Goal: Task Accomplishment & Management: Manage account settings

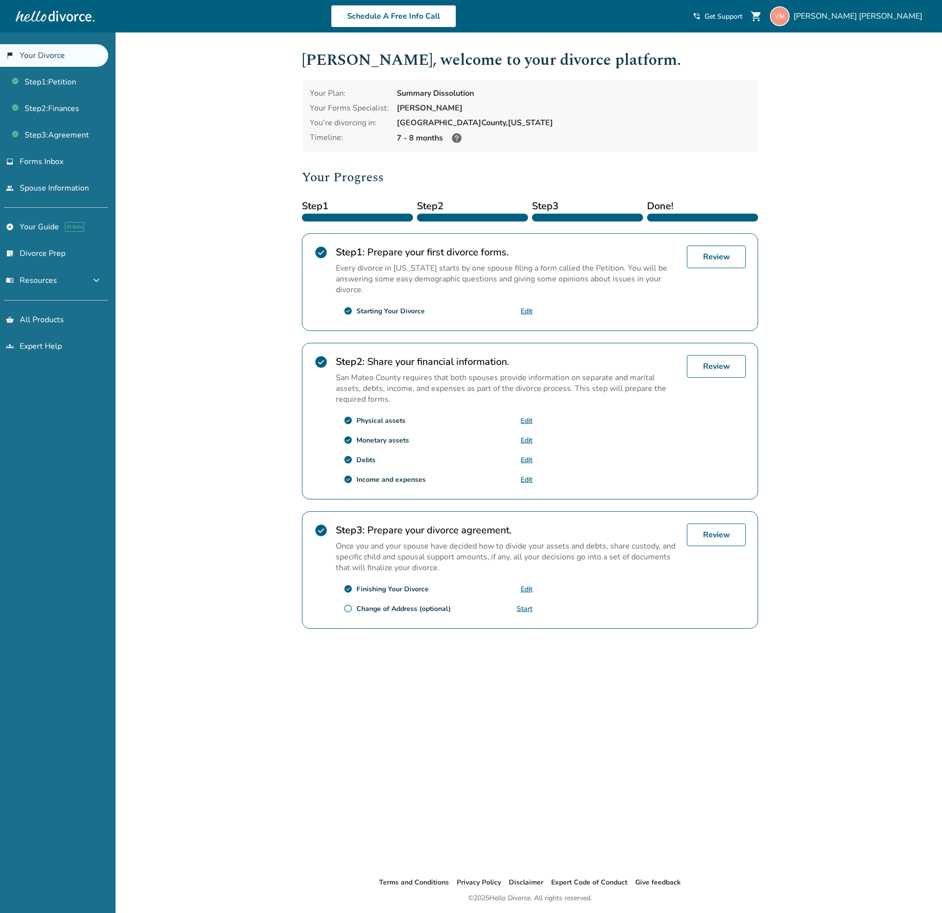
click at [848, 31] on div "Schedule A Free Info Call [PERSON_NAME] shopping_cart phone_in_talk Get Support…" at bounding box center [471, 16] width 926 height 38
click at [849, 23] on div "[PERSON_NAME]" at bounding box center [848, 16] width 156 height 20
click at [653, 177] on h2 "Your Progress" at bounding box center [530, 178] width 456 height 20
click at [601, 214] on div at bounding box center [587, 218] width 111 height 8
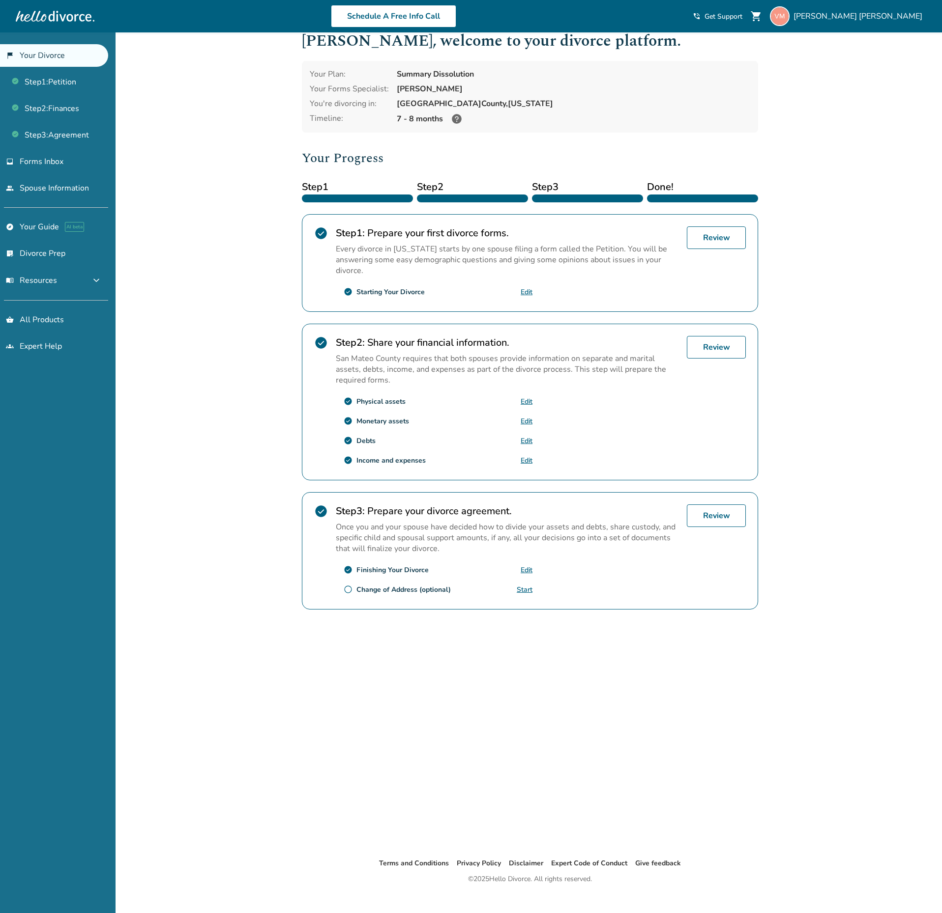
scroll to position [32, 0]
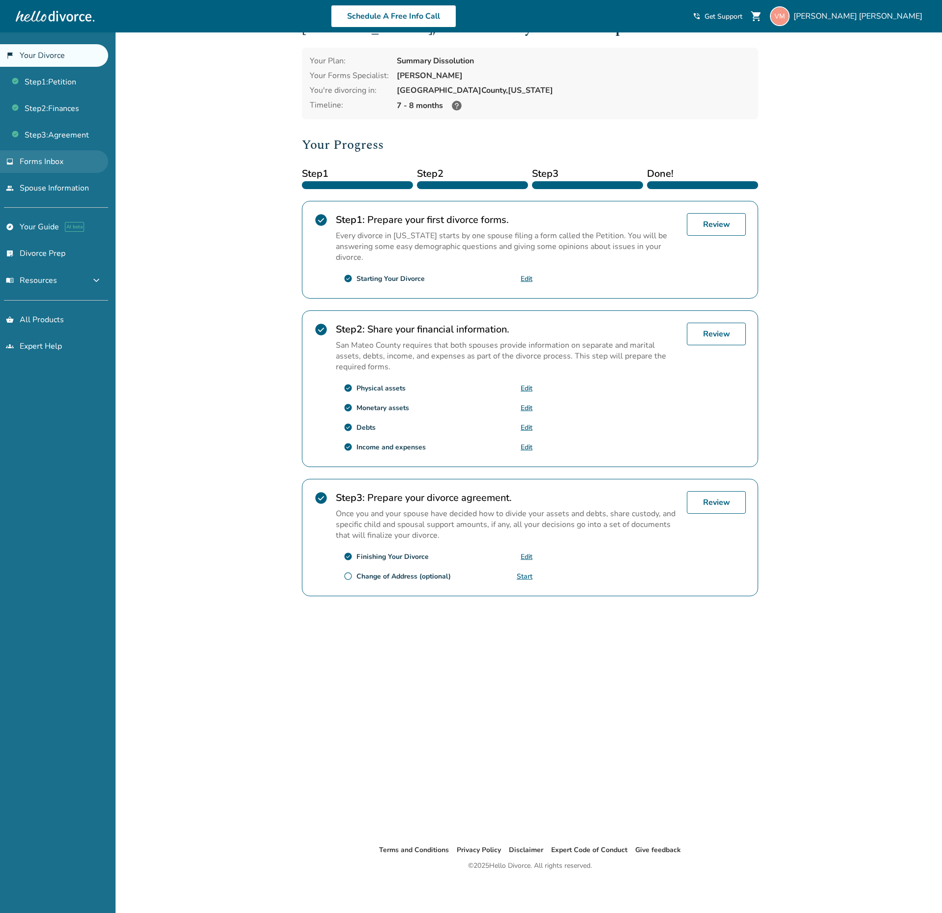
click at [58, 166] on link "inbox Forms Inbox" at bounding box center [54, 161] width 108 height 23
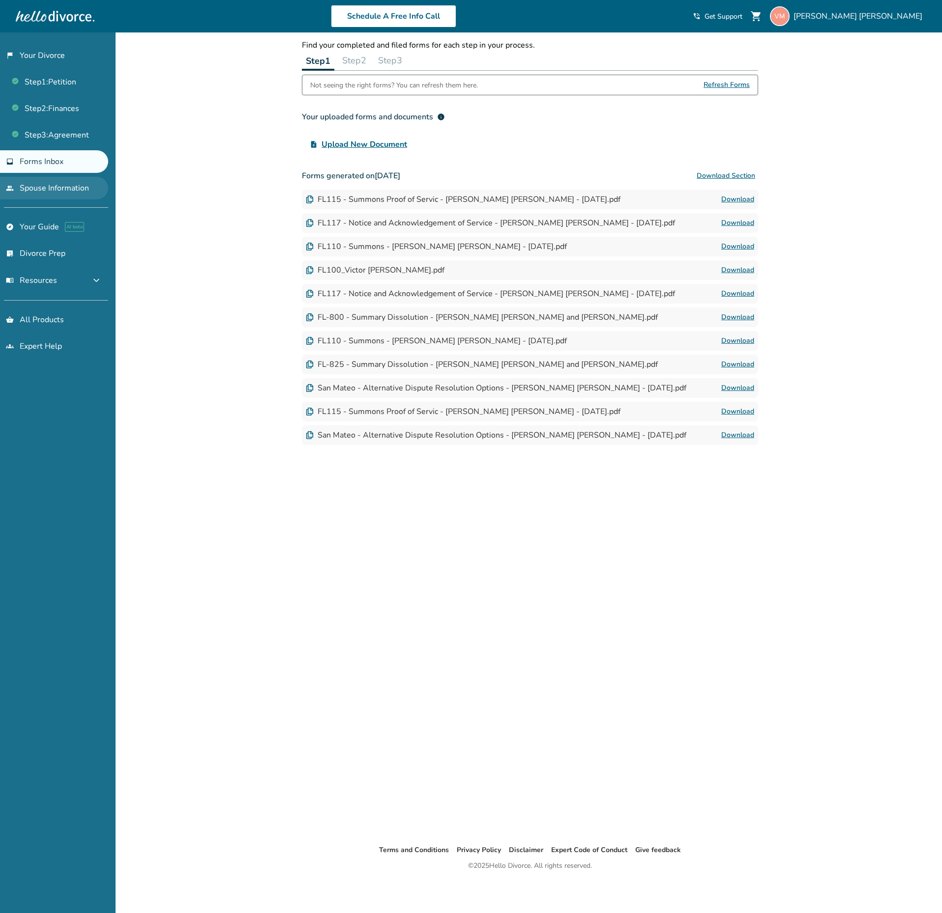
click at [58, 192] on link "people Spouse Information" at bounding box center [54, 188] width 108 height 23
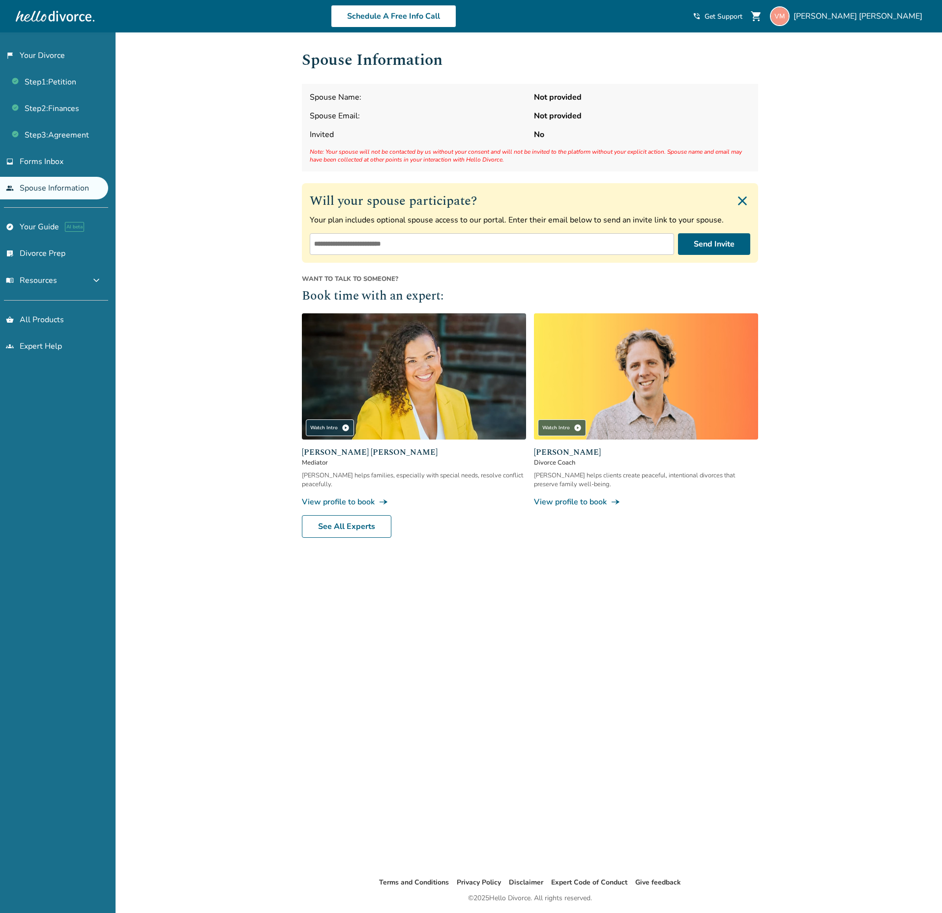
click at [57, 179] on link "people Spouse Information" at bounding box center [54, 188] width 108 height 23
click at [57, 151] on link "inbox Forms Inbox" at bounding box center [54, 161] width 108 height 23
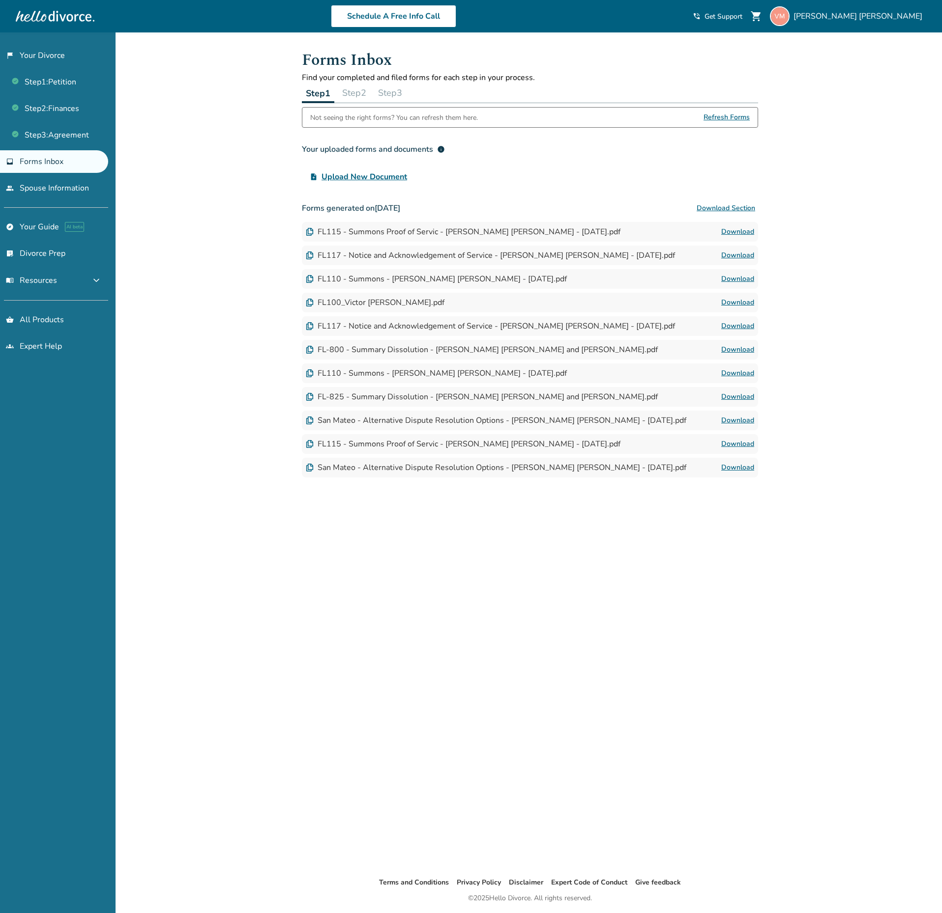
click at [885, 33] on div "Schedule A Free Info Call Victor Melara Alvarado shopping_cart phone_in_talk Ge…" at bounding box center [471, 16] width 926 height 38
click at [861, 17] on span "Victor Melara Alvarado" at bounding box center [859, 16] width 133 height 11
click at [819, 121] on link "Payments" at bounding box center [828, 130] width 36 height 19
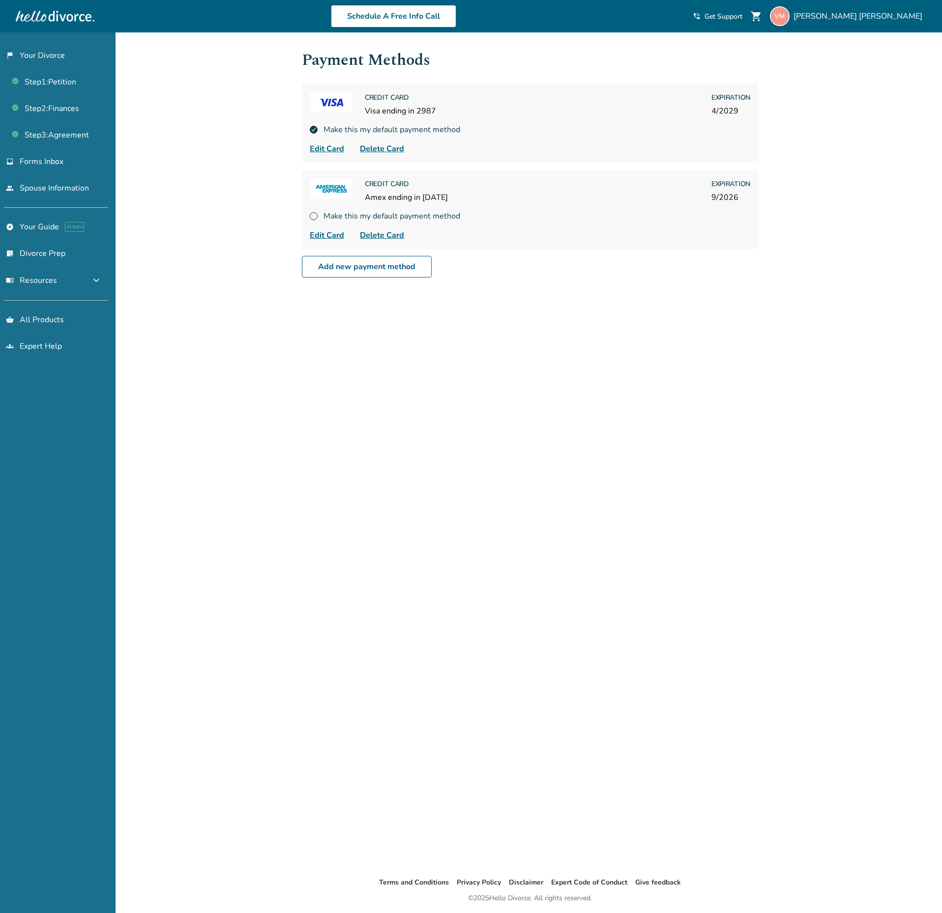
click at [881, 20] on span "Victor Melara Alvarado" at bounding box center [859, 16] width 133 height 11
click at [833, 121] on link "Payments" at bounding box center [828, 130] width 36 height 19
click at [817, 121] on link "Payments" at bounding box center [828, 130] width 36 height 19
click at [492, 129] on div "Make this my default payment method" at bounding box center [530, 129] width 440 height 11
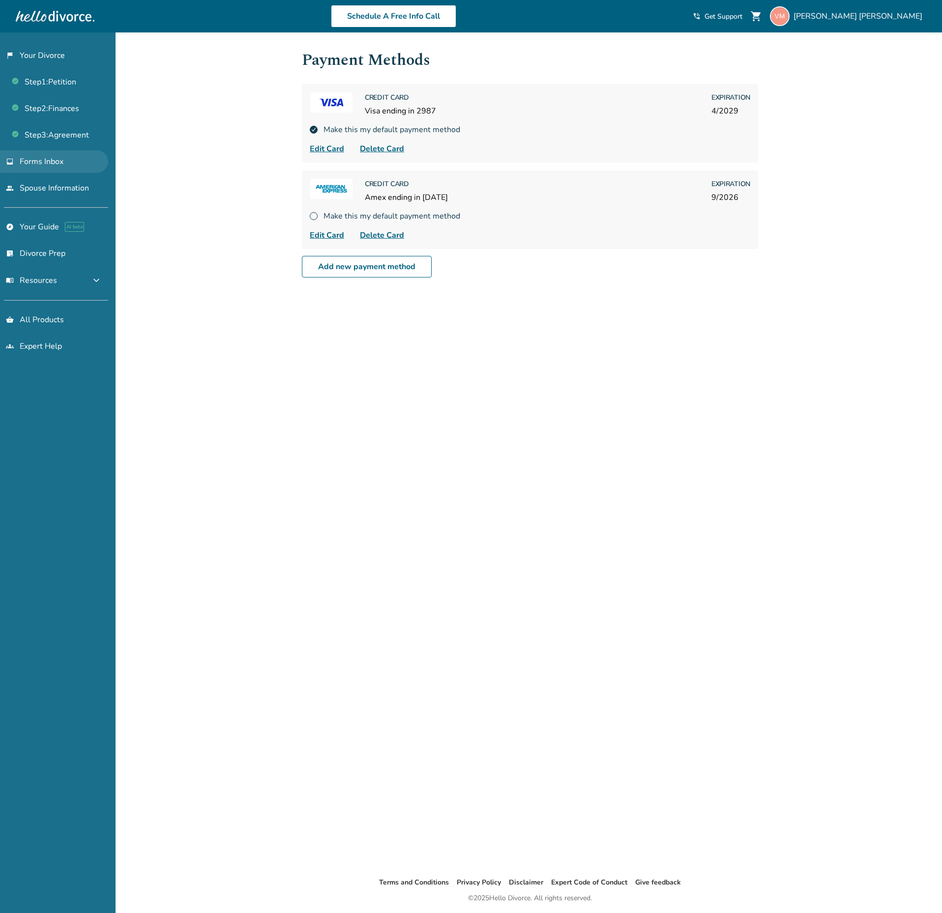
click at [64, 161] on link "inbox Forms Inbox" at bounding box center [54, 161] width 108 height 23
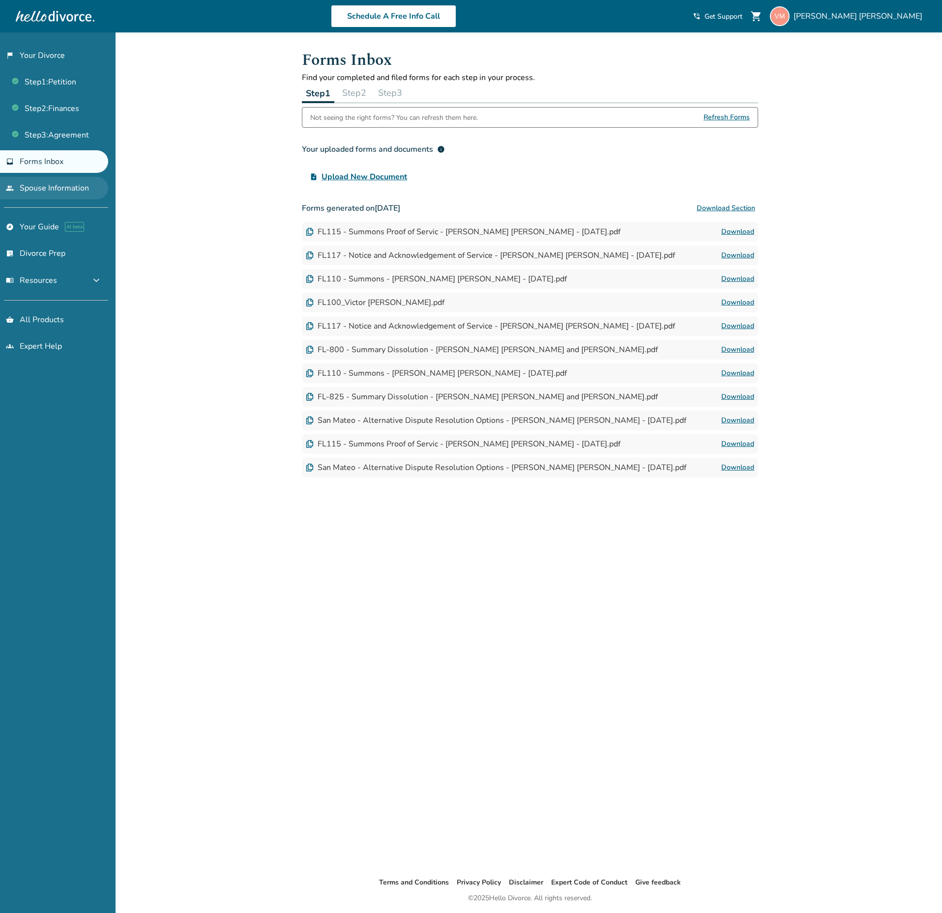
click at [66, 180] on link "people Spouse Information" at bounding box center [54, 188] width 108 height 23
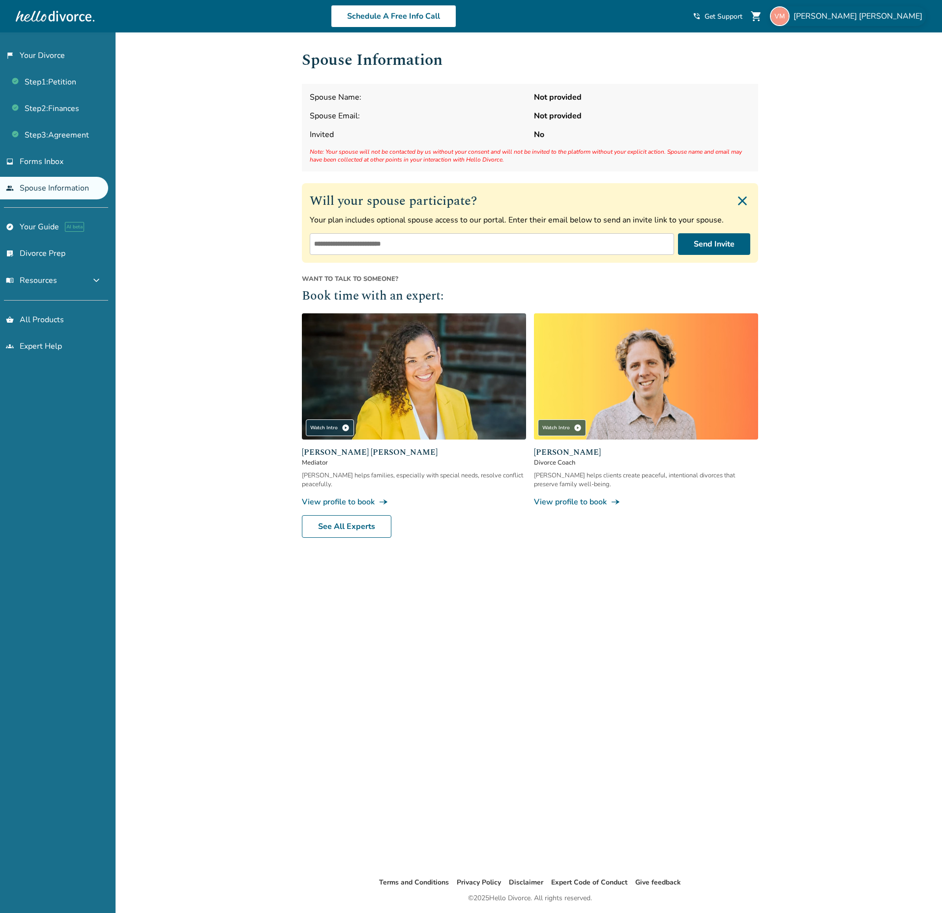
click at [850, 20] on span "Victor Melara Alvarado" at bounding box center [859, 16] width 133 height 11
click at [825, 76] on link "Profile" at bounding box center [822, 85] width 24 height 19
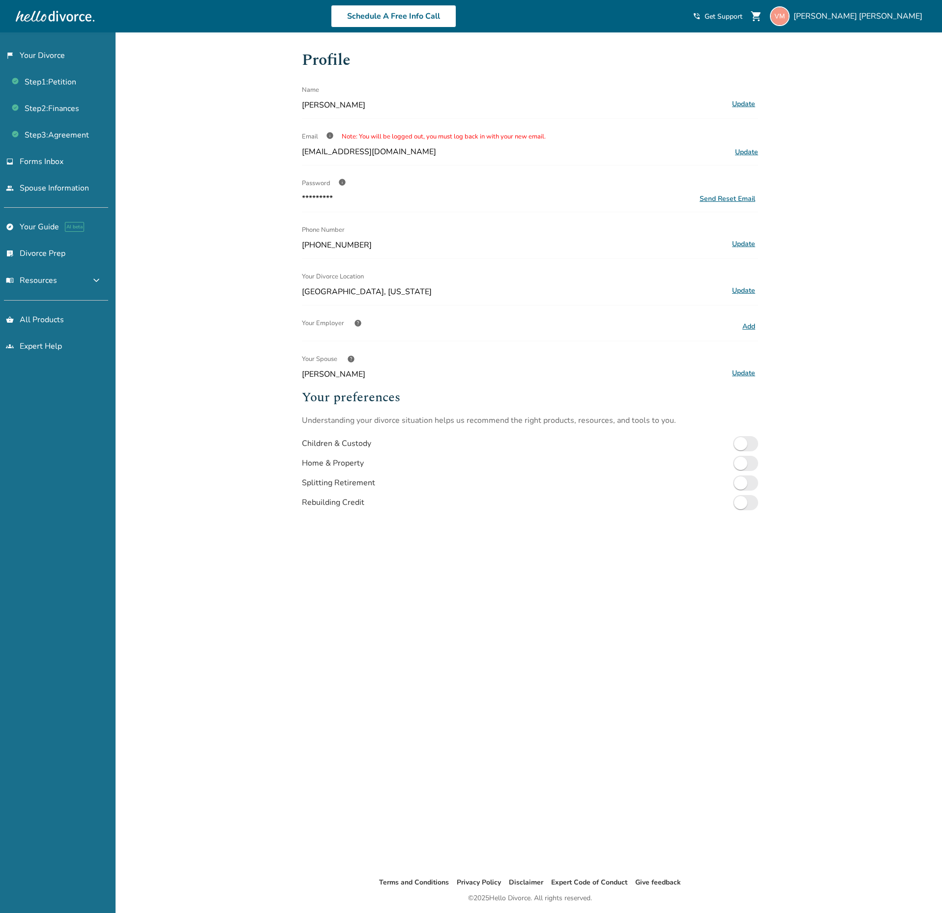
click at [762, 15] on span "shopping_cart" at bounding box center [756, 16] width 12 height 12
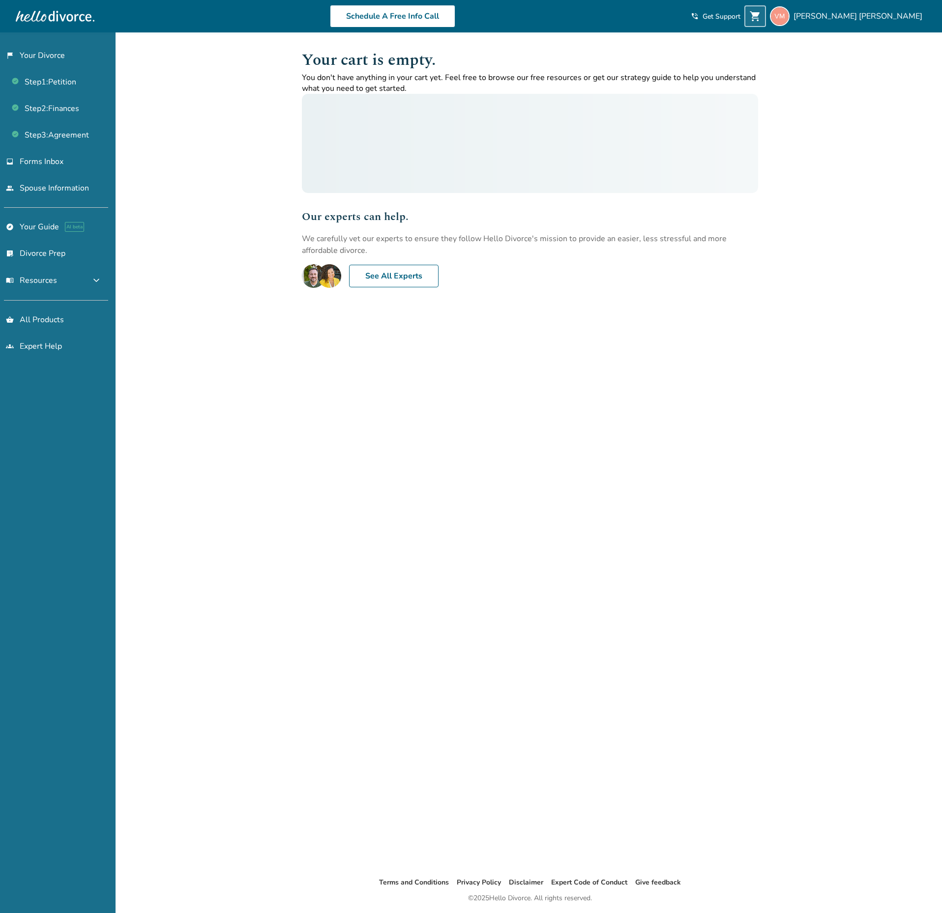
click at [761, 16] on span "shopping_cart" at bounding box center [755, 16] width 12 height 12
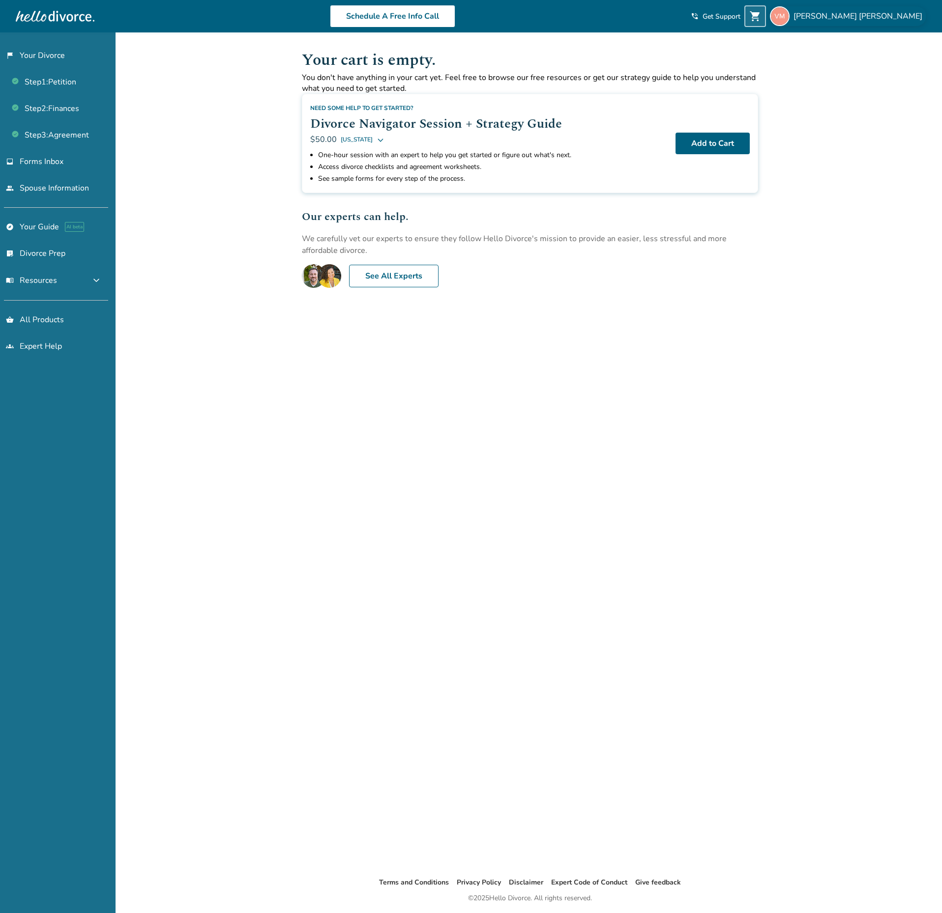
click at [842, 16] on span "Victor Melara Alvarado" at bounding box center [859, 16] width 133 height 11
click at [820, 99] on link "Orders" at bounding box center [822, 107] width 25 height 19
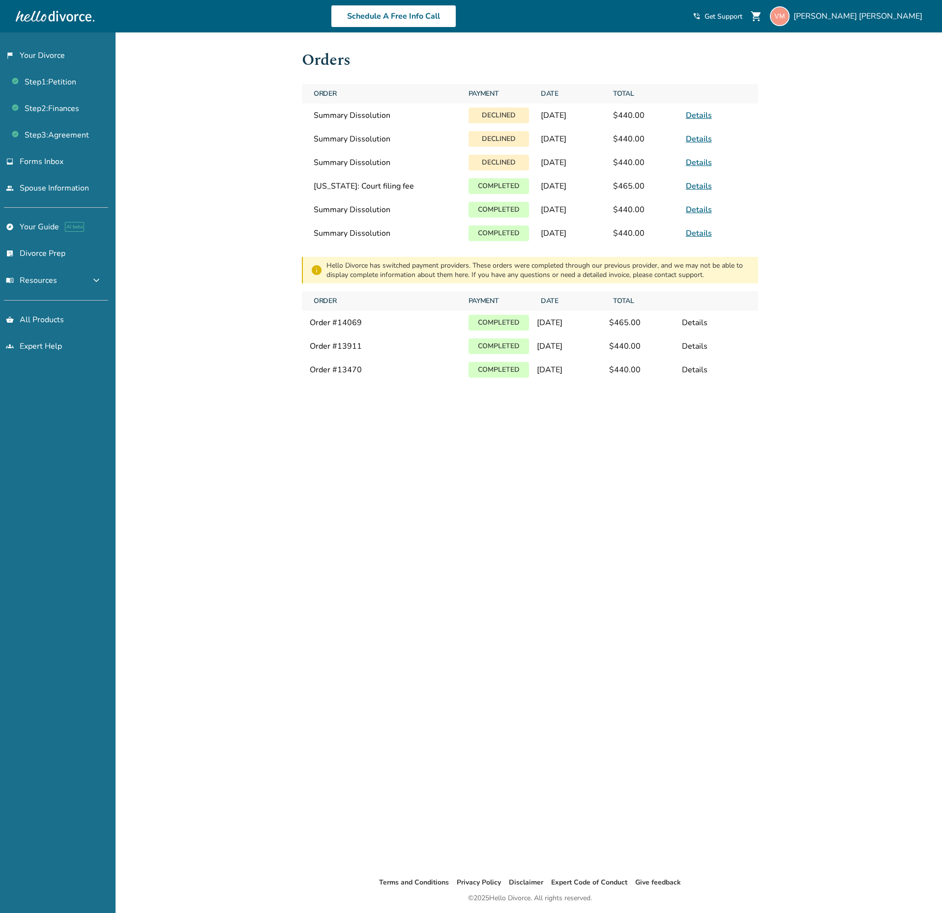
click at [701, 116] on link "Details" at bounding box center [698, 115] width 26 height 11
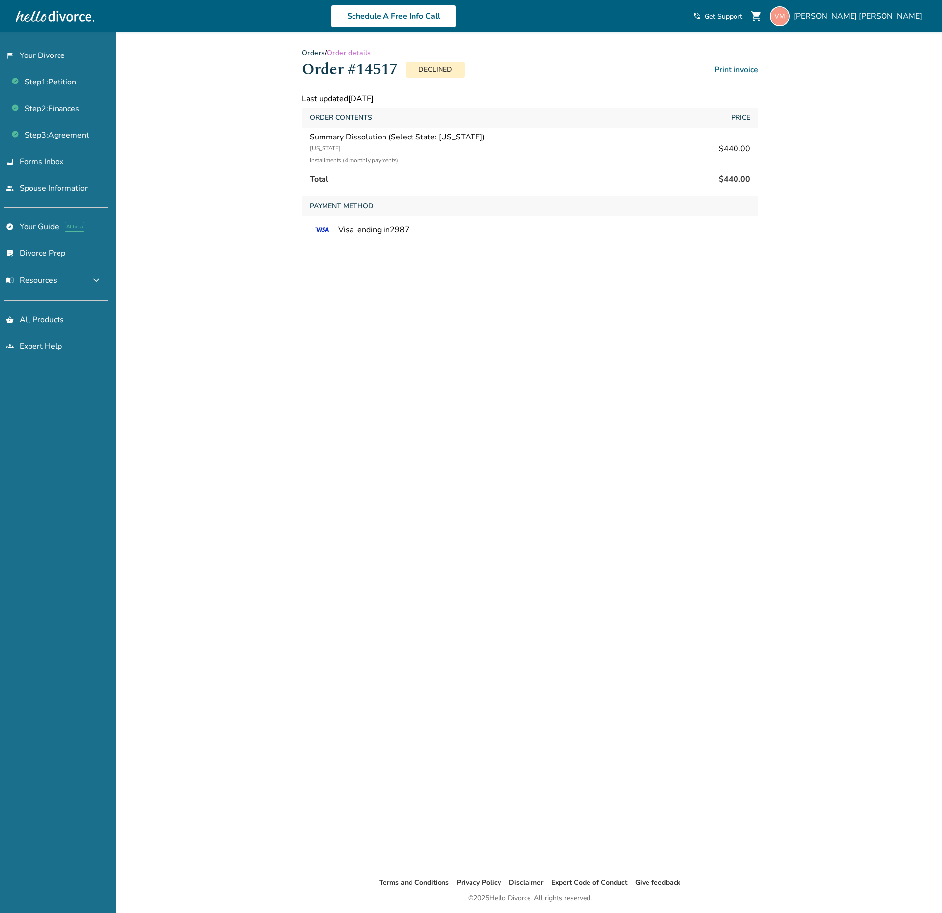
click at [432, 67] on p "Declined" at bounding box center [434, 70] width 59 height 16
click at [882, 12] on span "Victor Melara Alvarado" at bounding box center [859, 16] width 133 height 11
click at [817, 121] on link "Payments" at bounding box center [828, 130] width 36 height 19
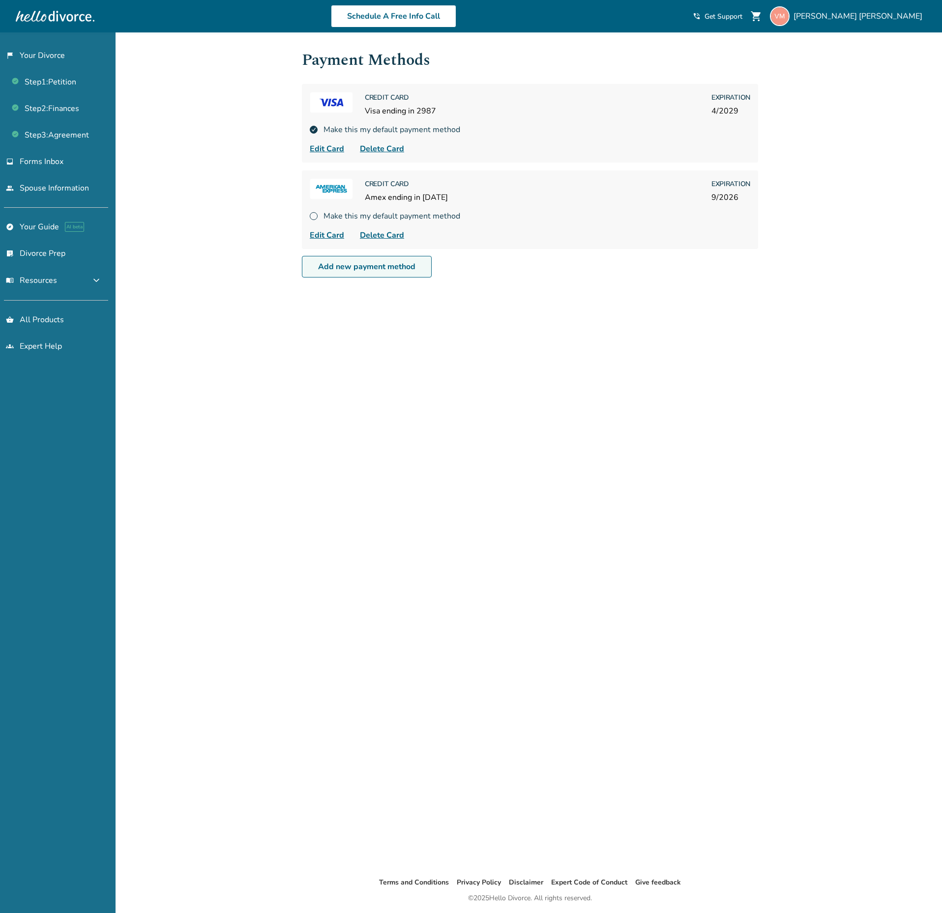
click at [362, 264] on link "Add new payment method" at bounding box center [367, 267] width 130 height 22
select select "**"
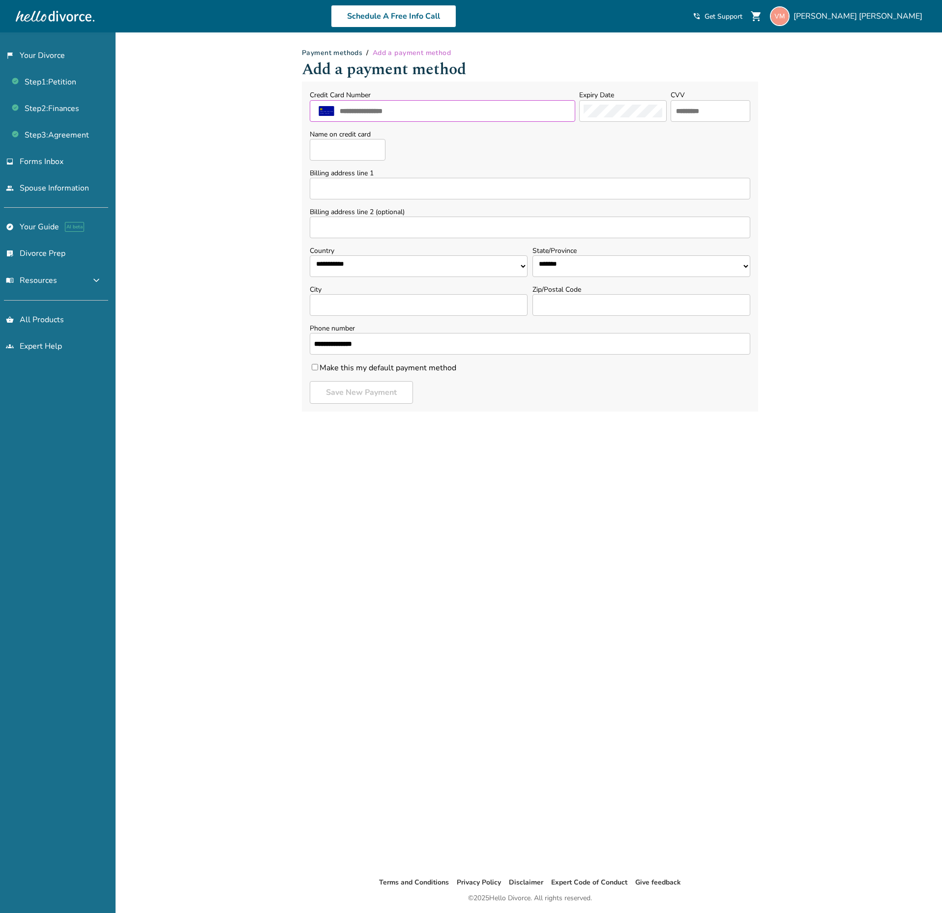
click at [418, 106] on input "text" at bounding box center [455, 111] width 232 height 13
type input "**********"
click at [602, 136] on div "Name on credit card" at bounding box center [530, 145] width 440 height 31
click at [606, 119] on div at bounding box center [623, 111] width 88 height 22
type input "***"
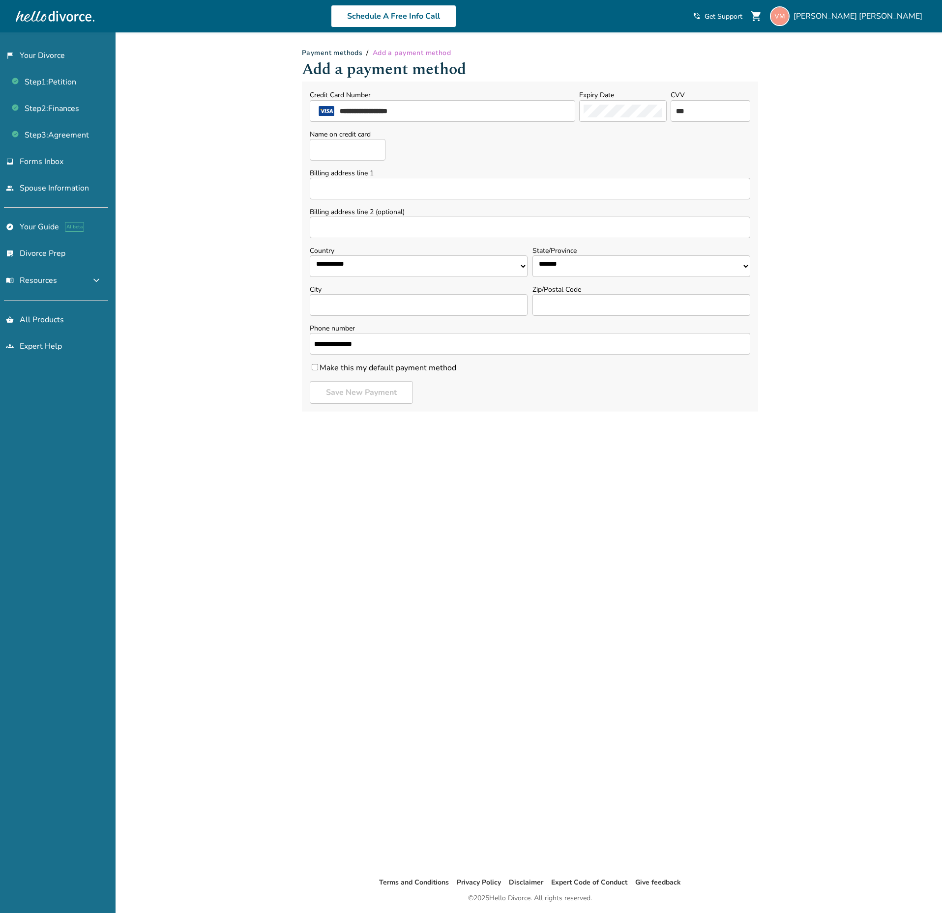
click at [370, 158] on input "Name on credit card" at bounding box center [348, 150] width 76 height 22
type input "**********"
select select "**"
type input "**********"
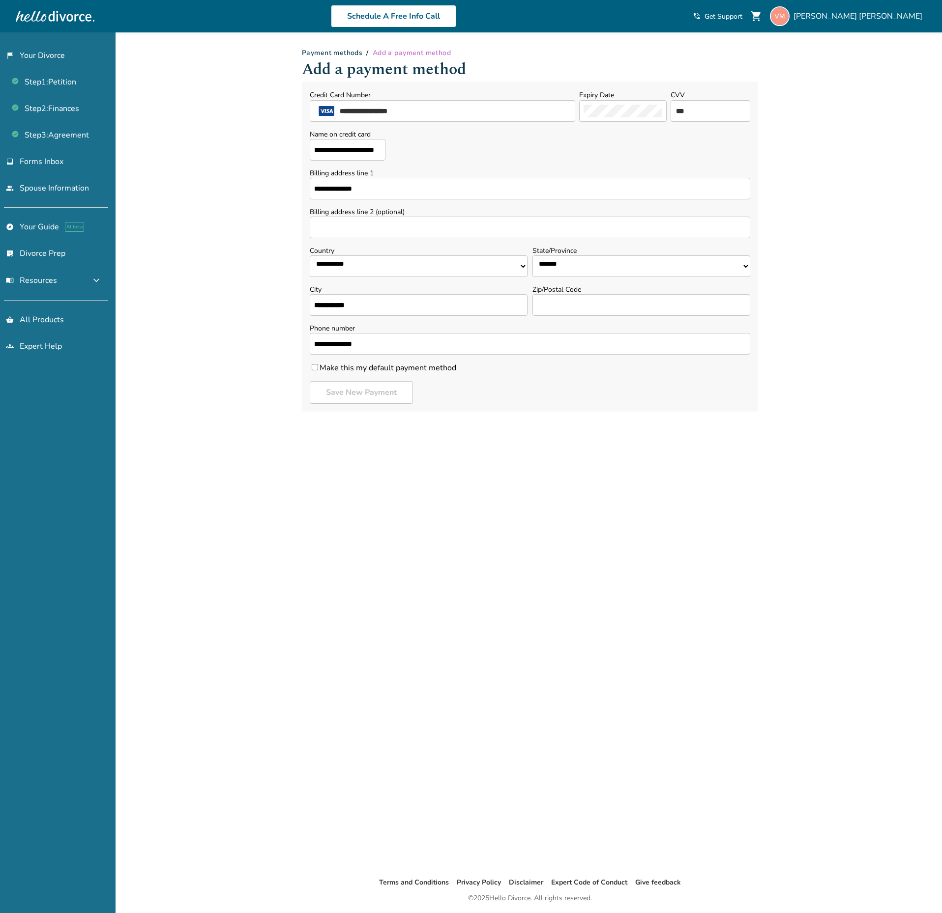
type input "*****"
click at [365, 373] on form "**********" at bounding box center [530, 247] width 456 height 330
click at [359, 365] on label "Make this my default payment method" at bounding box center [383, 368] width 146 height 11
click at [358, 384] on button "Save New Payment" at bounding box center [361, 392] width 103 height 23
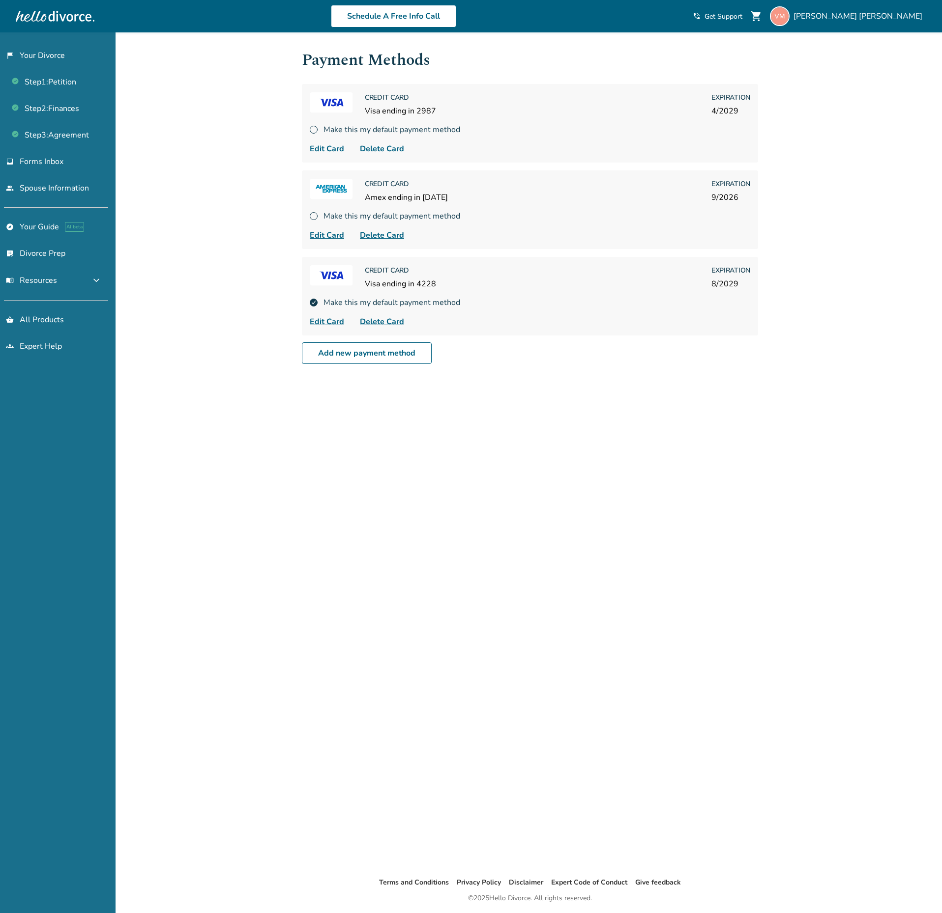
click at [386, 147] on span "Delete Card" at bounding box center [382, 149] width 44 height 12
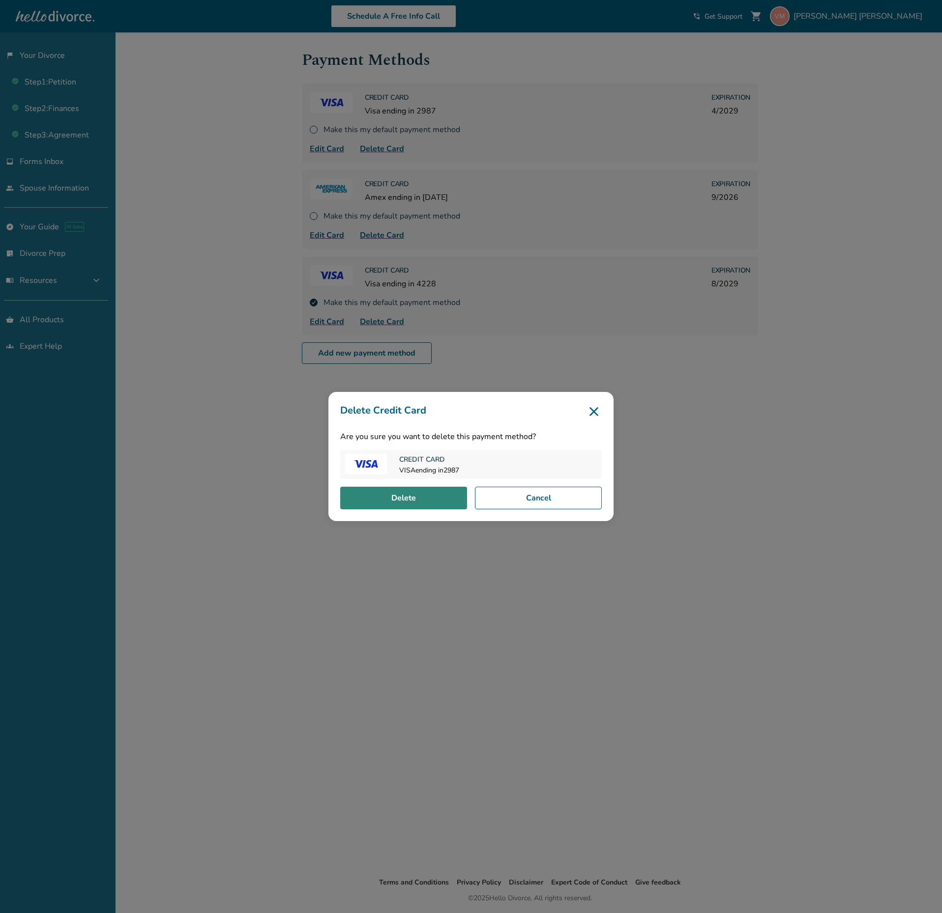
click at [418, 496] on button "Delete" at bounding box center [403, 498] width 127 height 23
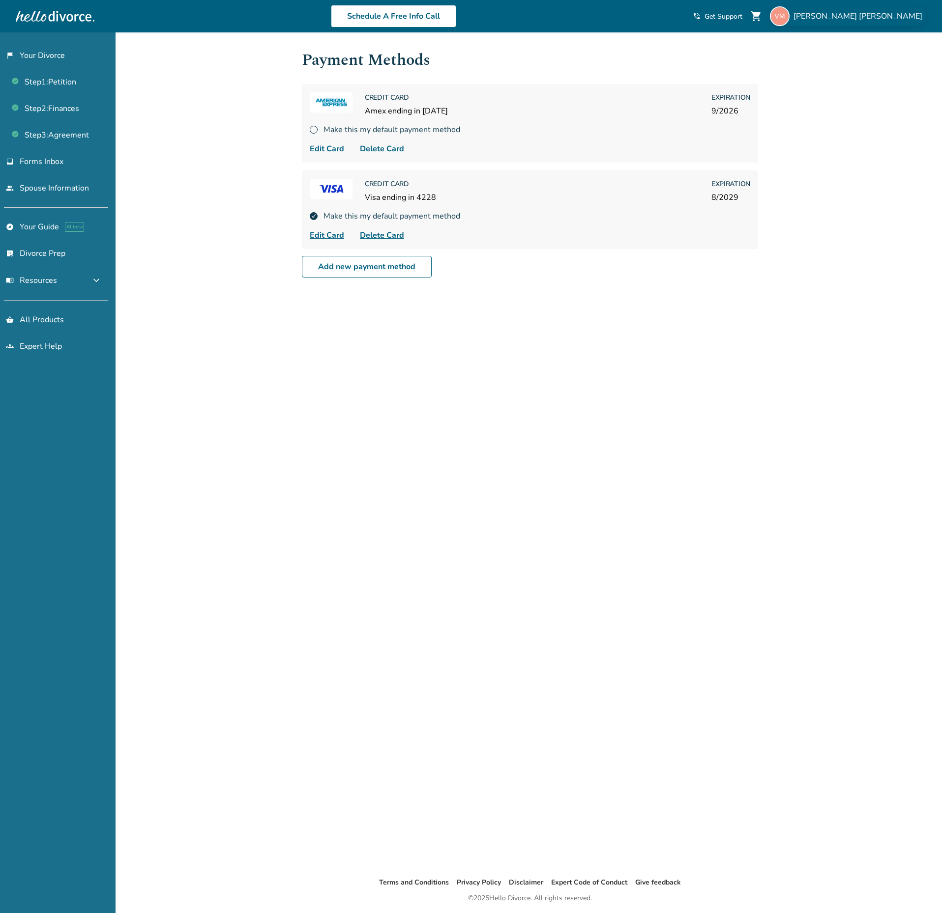
click at [871, 14] on span "Victor Melara Alvarado" at bounding box center [859, 16] width 133 height 11
click at [815, 98] on link "Orders" at bounding box center [822, 107] width 25 height 19
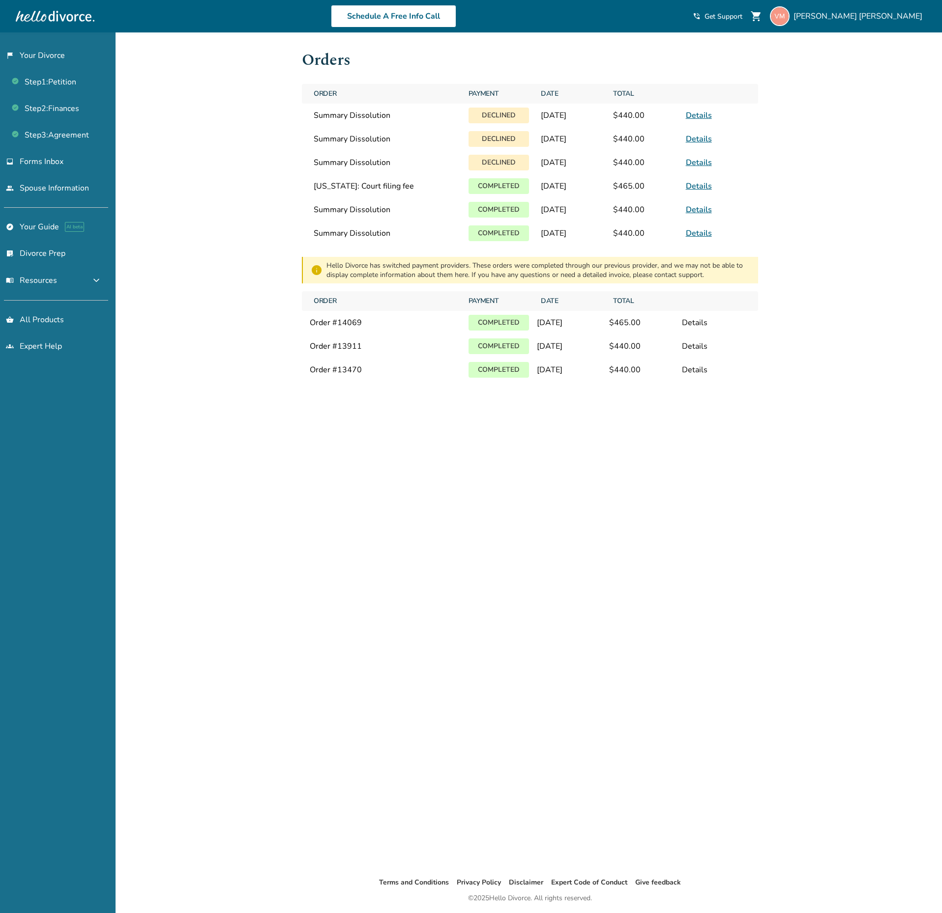
click at [476, 108] on p "Declined" at bounding box center [498, 116] width 60 height 16
click at [798, 428] on div "Added to cart Orders Order Payment Date Total Summary Dissolution Declined Augu…" at bounding box center [471, 488] width 942 height 913
click at [691, 115] on link "Details" at bounding box center [698, 115] width 26 height 11
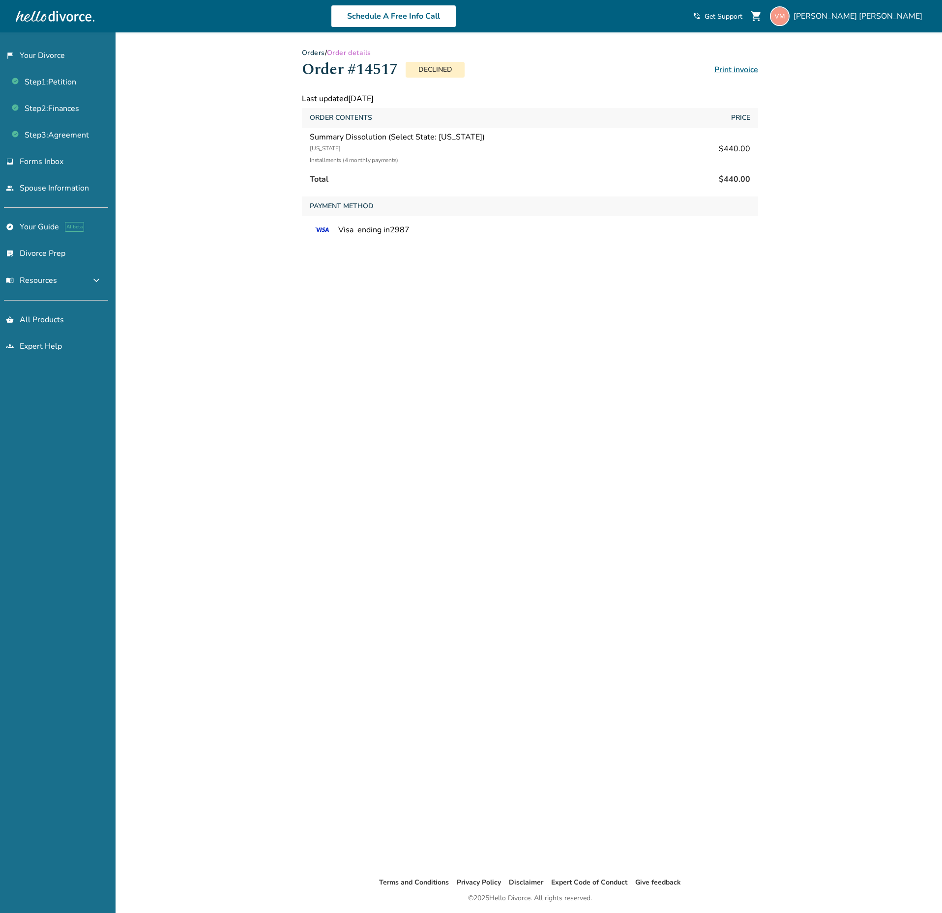
click at [421, 72] on p "Declined" at bounding box center [434, 70] width 59 height 16
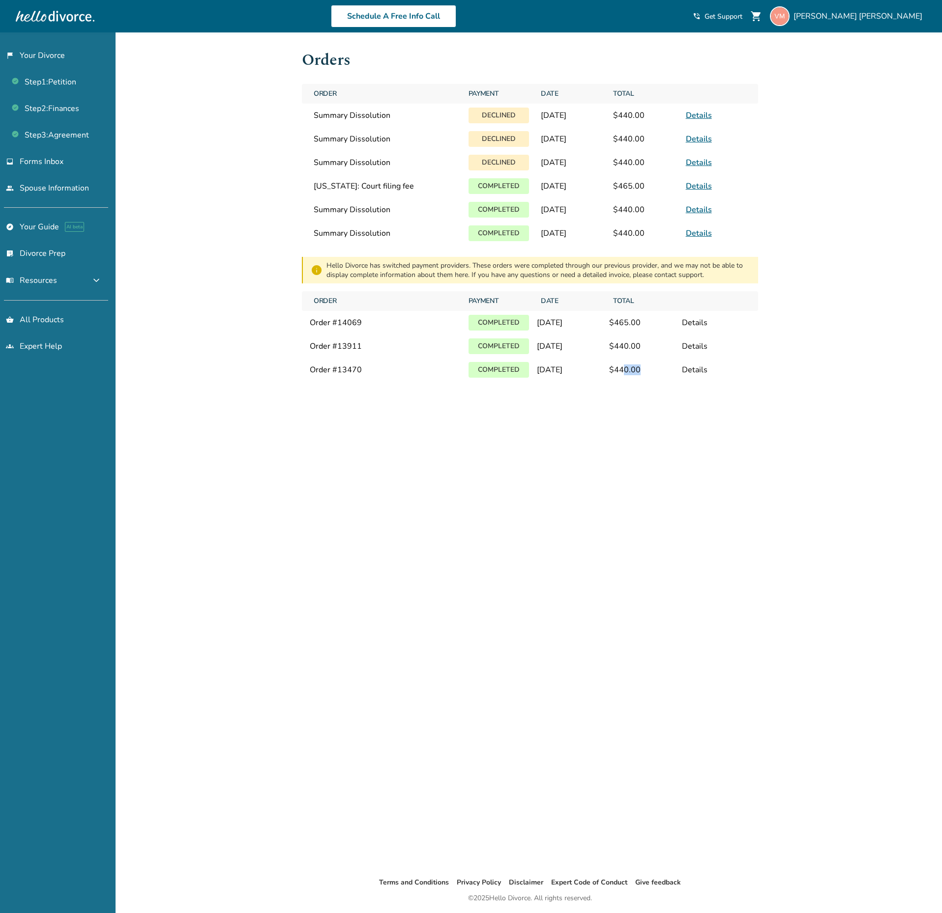
drag, startPoint x: 639, startPoint y: 370, endPoint x: 624, endPoint y: 368, distance: 14.9
click at [624, 368] on div "$ 440.00" at bounding box center [643, 370] width 68 height 11
click at [626, 348] on div "$ 440.00" at bounding box center [643, 346] width 68 height 11
click at [626, 326] on div "$ 465.00" at bounding box center [643, 322] width 68 height 11
click at [623, 114] on span "$440.00" at bounding box center [643, 115] width 68 height 19
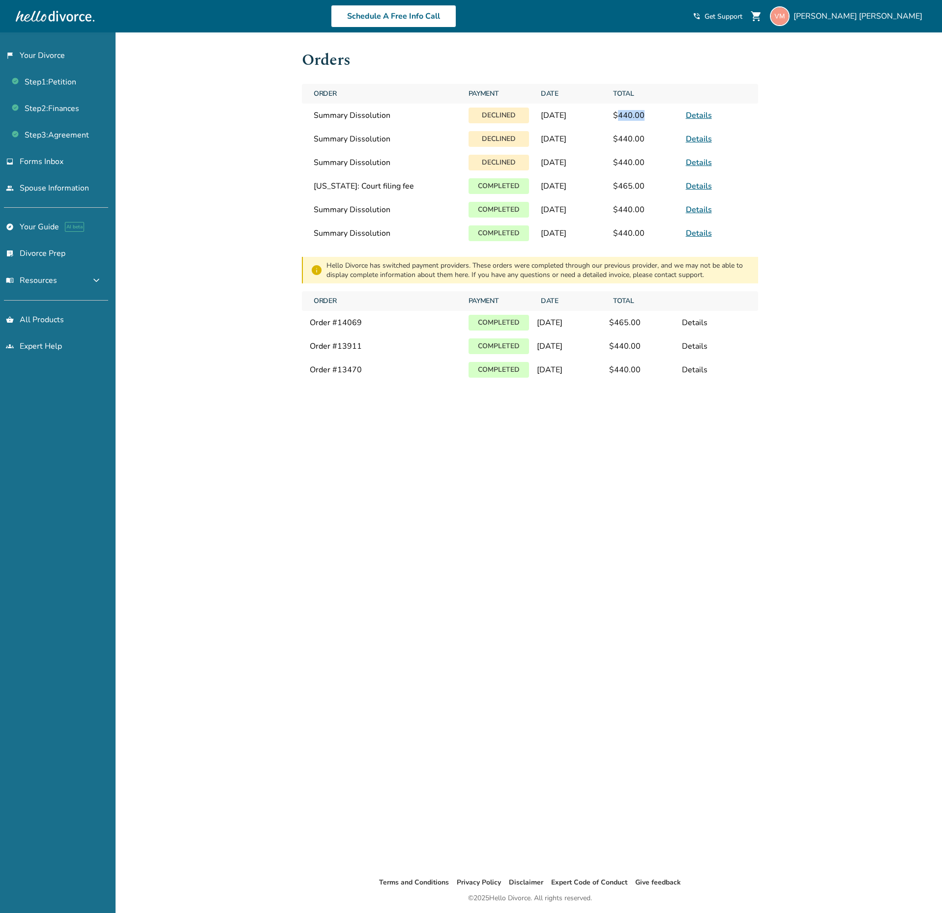
click at [623, 114] on span "$440.00" at bounding box center [643, 115] width 68 height 19
click at [346, 90] on span "Order" at bounding box center [385, 94] width 151 height 20
click at [862, 10] on div "Victor Melara Alvarado" at bounding box center [848, 16] width 156 height 20
click at [817, 121] on link "Payments" at bounding box center [828, 130] width 36 height 19
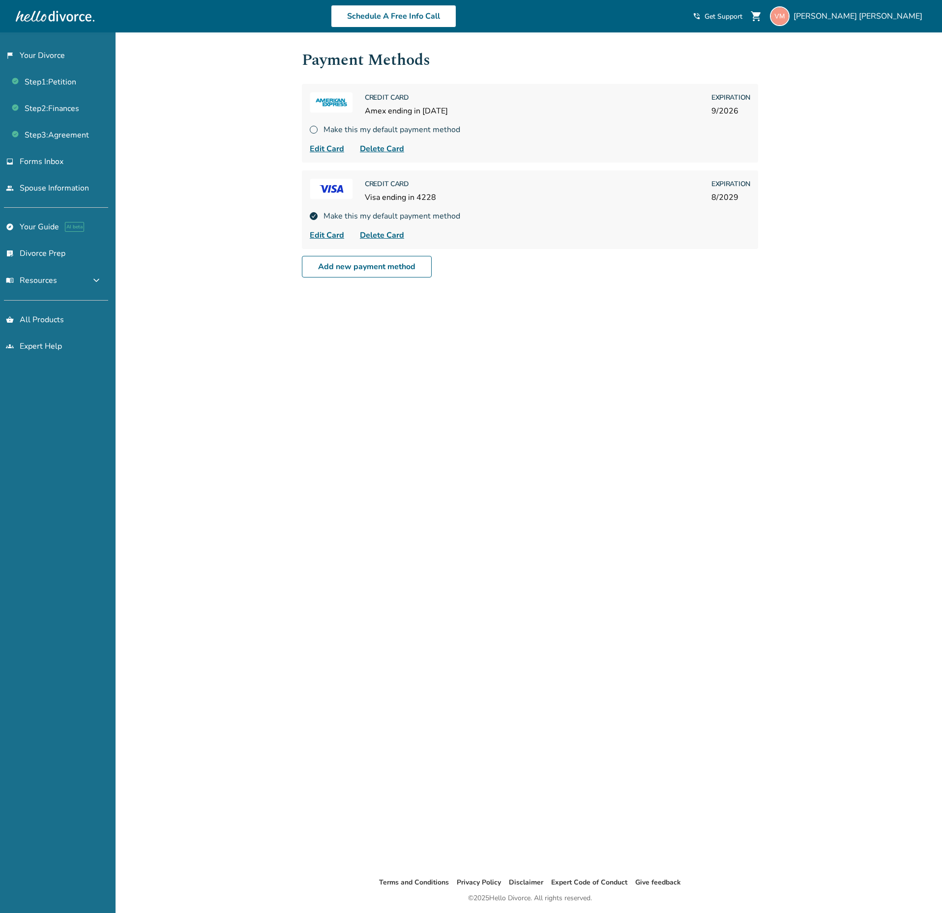
click at [519, 301] on div "Payment Methods Credit Card Amex ending in 1002 Expiration 9 / 2026 Make this m…" at bounding box center [530, 454] width 472 height 845
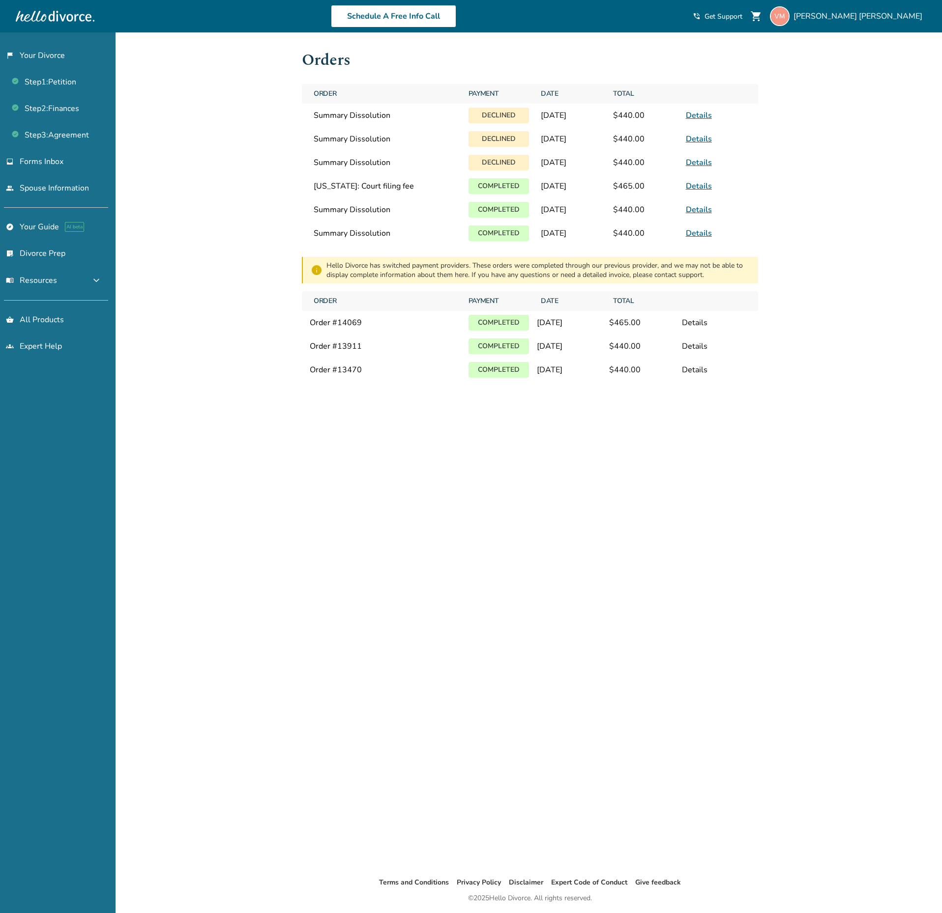
click at [492, 133] on p "Declined" at bounding box center [498, 139] width 60 height 16
click at [358, 117] on span "Summary Dissolution" at bounding box center [385, 115] width 143 height 11
click at [374, 154] on div "Summary Dissolution" at bounding box center [385, 162] width 151 height 19
click at [693, 322] on div "Details" at bounding box center [716, 322] width 68 height 11
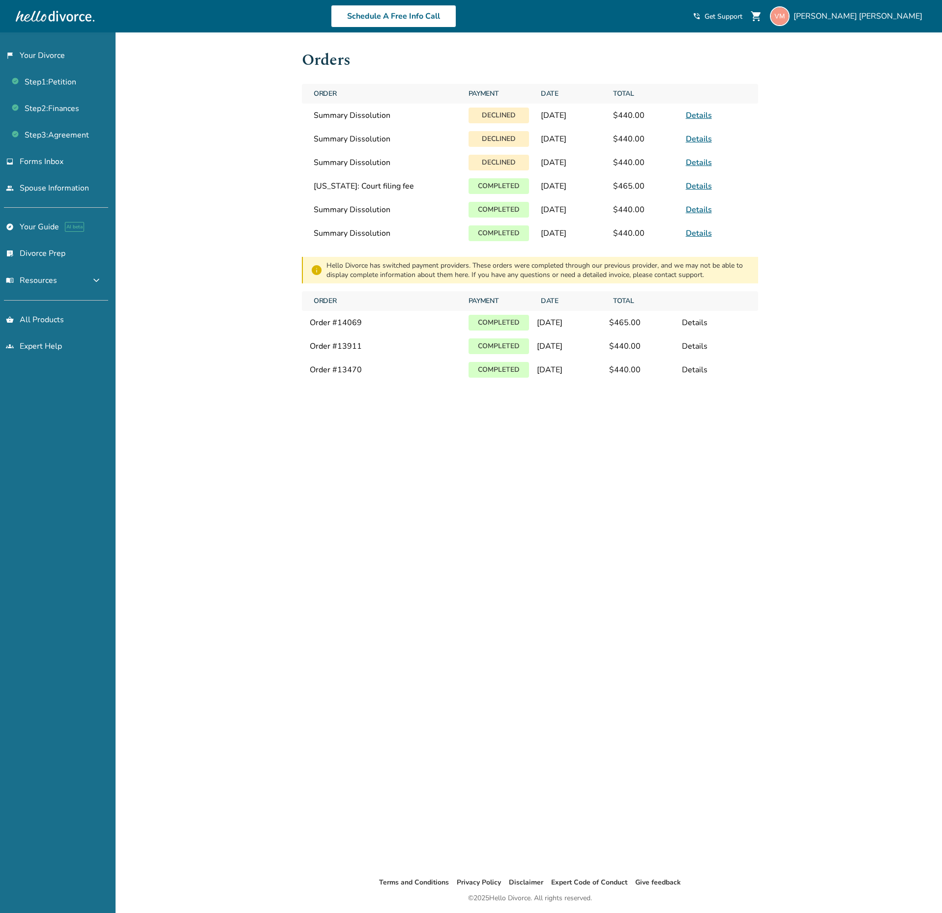
click at [693, 322] on div "Details" at bounding box center [716, 322] width 68 height 11
click at [889, 9] on div "Victor Melara Alvarado" at bounding box center [848, 16] width 156 height 20
click at [828, 400] on div "Added to cart Orders Order Payment Date Total Summary Dissolution Declined Augu…" at bounding box center [471, 488] width 942 height 913
click at [593, 679] on div "Orders Order Payment Date Total Summary Dissolution Declined August 28, 2025 $4…" at bounding box center [530, 454] width 472 height 845
click at [605, 494] on div "Orders Order Payment Date Total Summary Dissolution Declined August 28, 2025 $4…" at bounding box center [530, 454] width 472 height 845
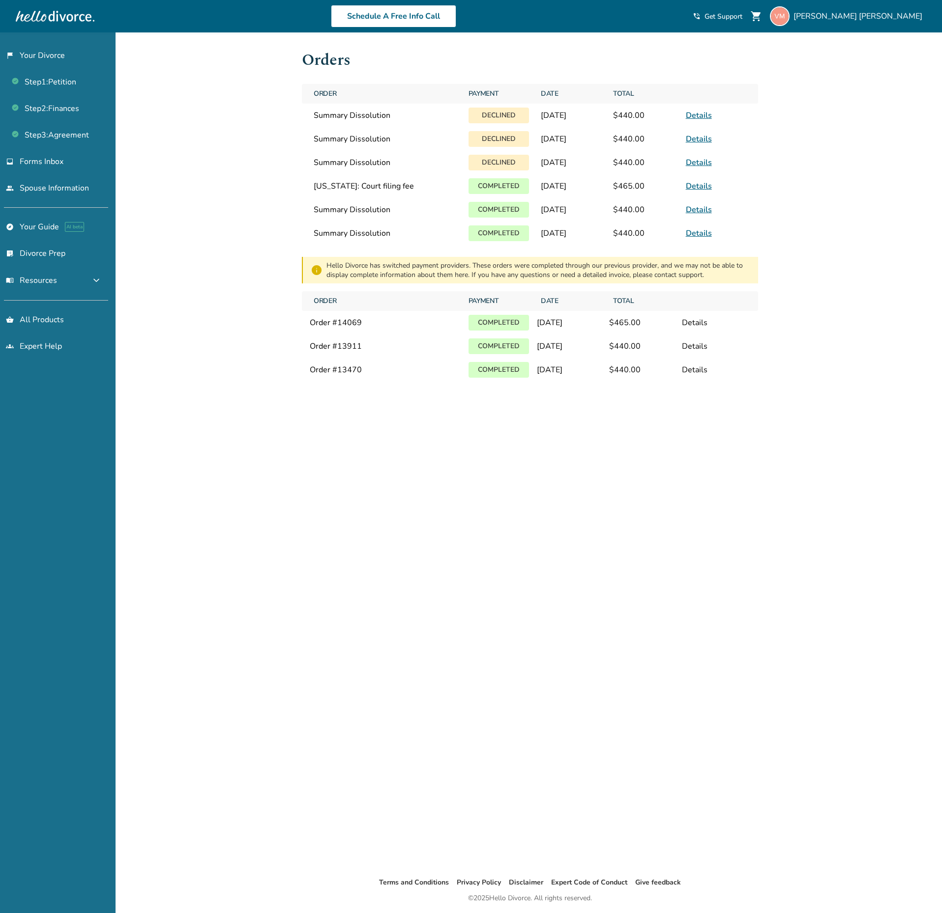
click at [617, 50] on h1 "Orders" at bounding box center [530, 60] width 456 height 24
